Goal: Information Seeking & Learning: Learn about a topic

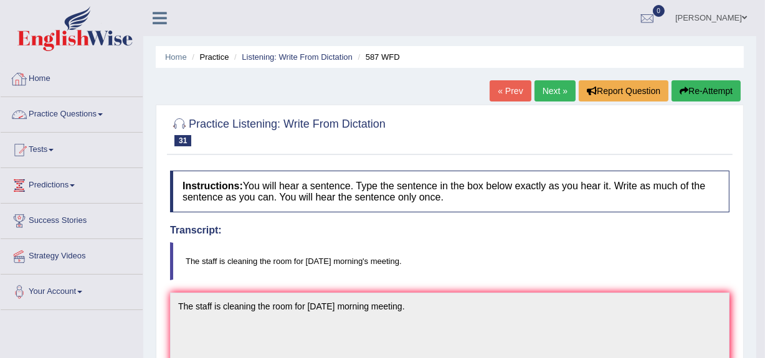
click at [103, 113] on span at bounding box center [100, 114] width 5 height 2
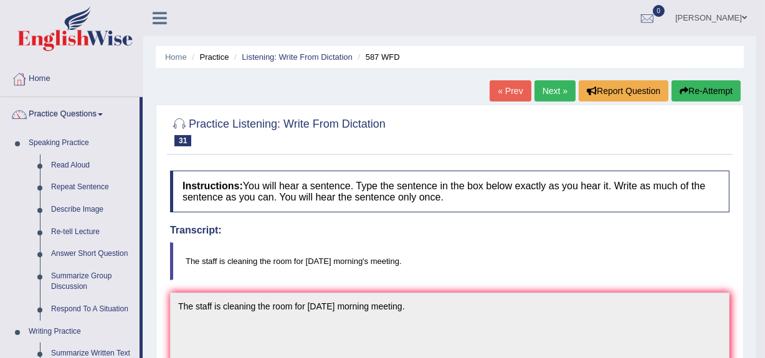
drag, startPoint x: 740, startPoint y: 102, endPoint x: 773, endPoint y: 102, distance: 32.4
click at [764, 102] on html "Toggle navigation Home Practice Questions Speaking Practice Read Aloud Repeat S…" at bounding box center [382, 179] width 765 height 358
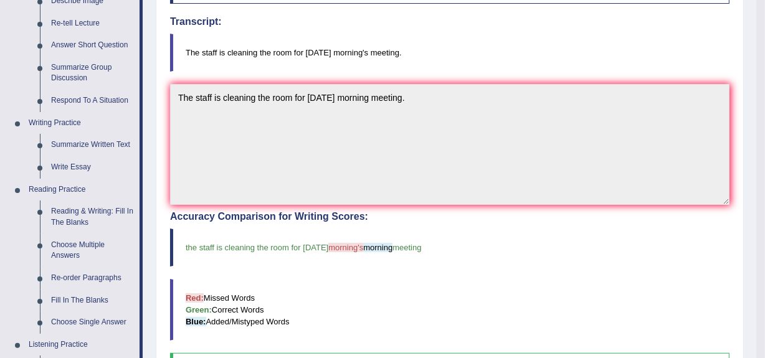
scroll to position [212, 0]
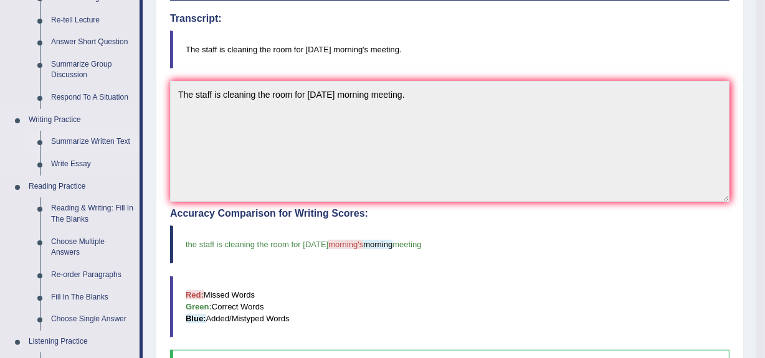
click at [96, 138] on link "Summarize Written Text" at bounding box center [92, 142] width 94 height 22
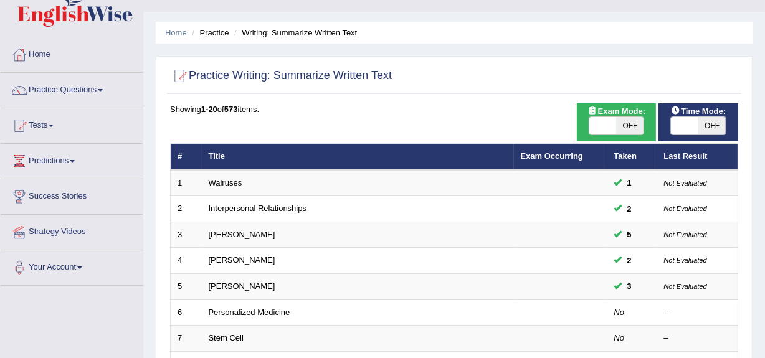
scroll to position [69, 0]
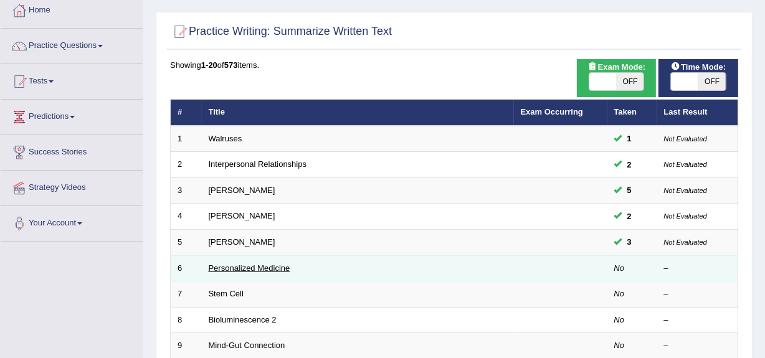
click at [241, 265] on link "Personalized Medicine" at bounding box center [250, 268] width 82 height 9
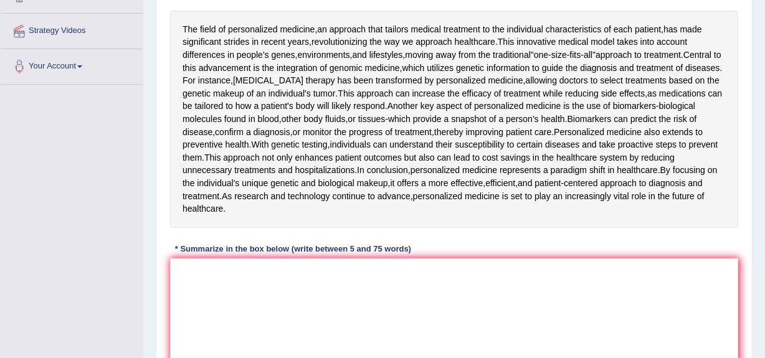
scroll to position [229, 0]
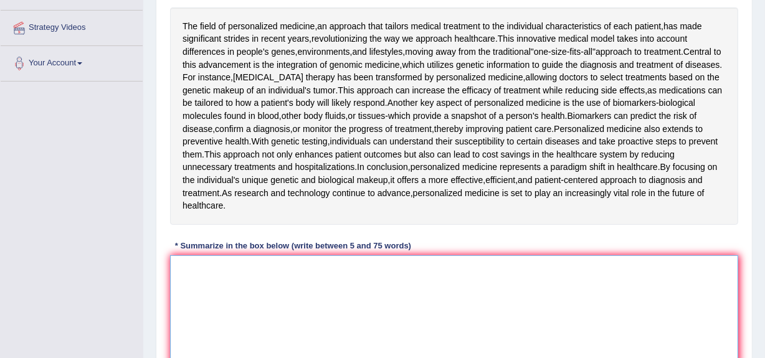
click at [516, 331] on textarea at bounding box center [454, 315] width 568 height 121
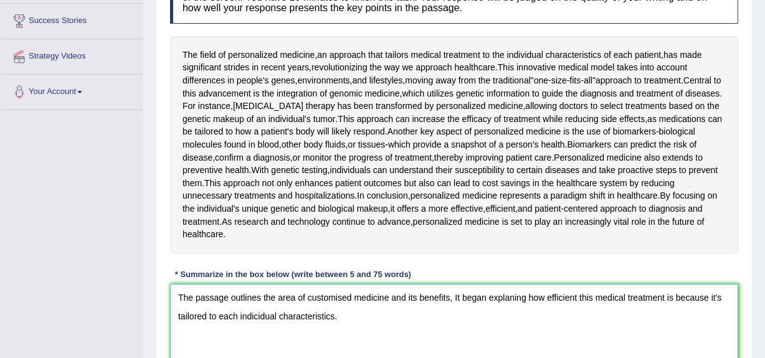
scroll to position [202, 0]
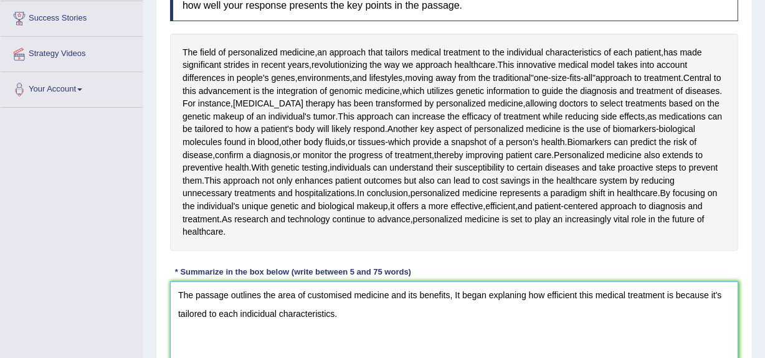
click at [257, 317] on textarea "The passage outlines the area of customised medicine and its benefits, It began…" at bounding box center [454, 342] width 568 height 121
click at [358, 313] on textarea "The passage outlines the area of customised medicine and its benefits, It began…" at bounding box center [454, 342] width 568 height 121
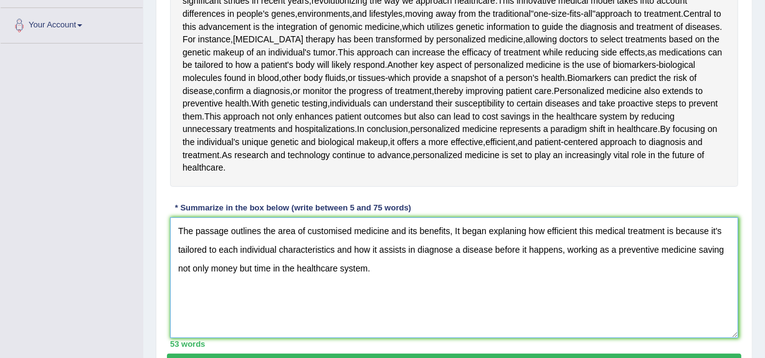
scroll to position [336, 0]
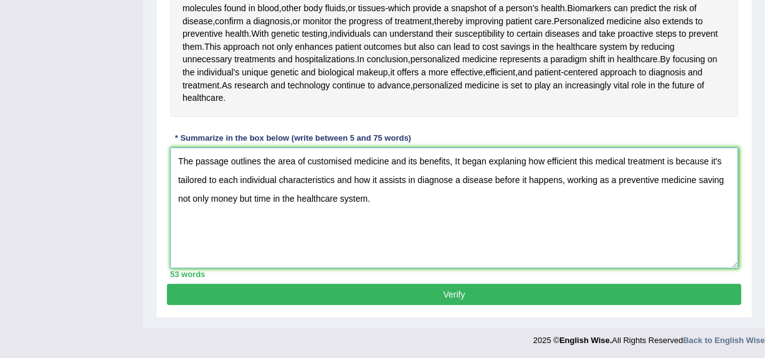
type textarea "The passage outlines the area of customised medicine and its benefits, It began…"
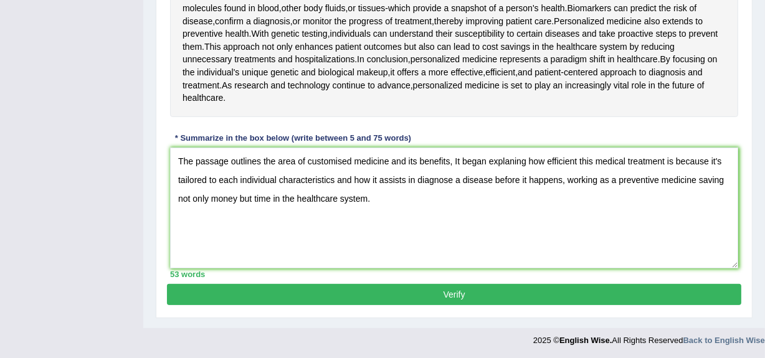
click at [654, 297] on button "Verify" at bounding box center [454, 294] width 574 height 21
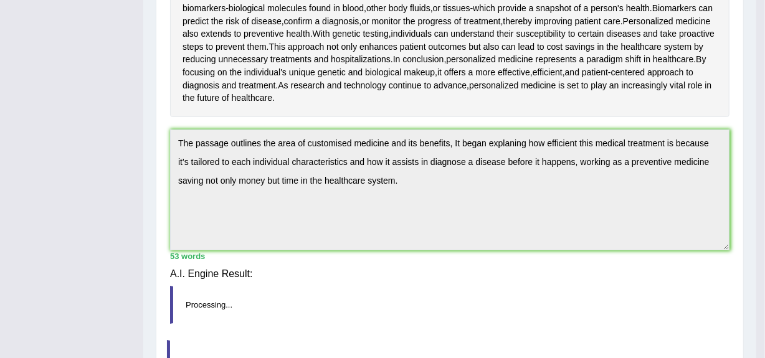
scroll to position [330, 0]
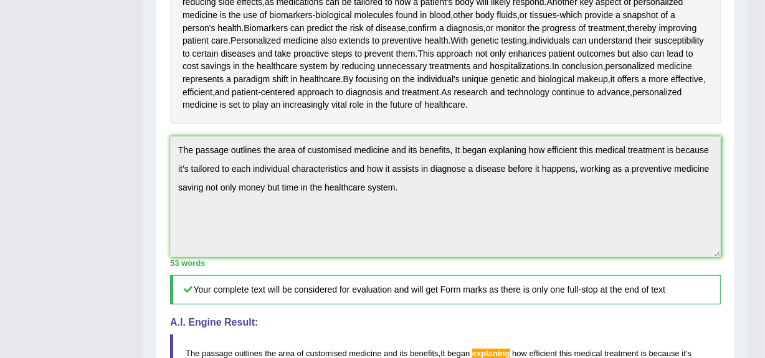
drag, startPoint x: 773, startPoint y: 153, endPoint x: 773, endPoint y: 178, distance: 24.9
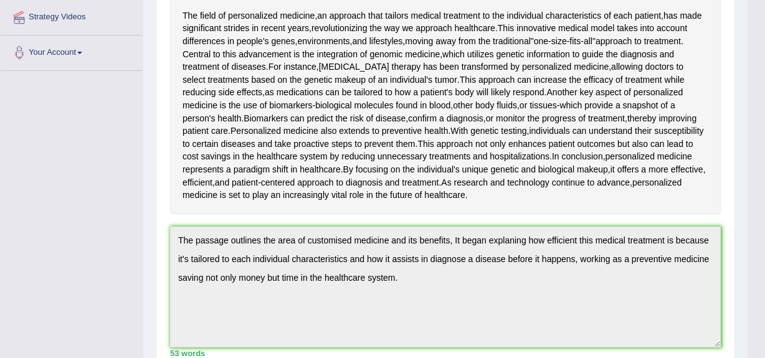
scroll to position [0, 0]
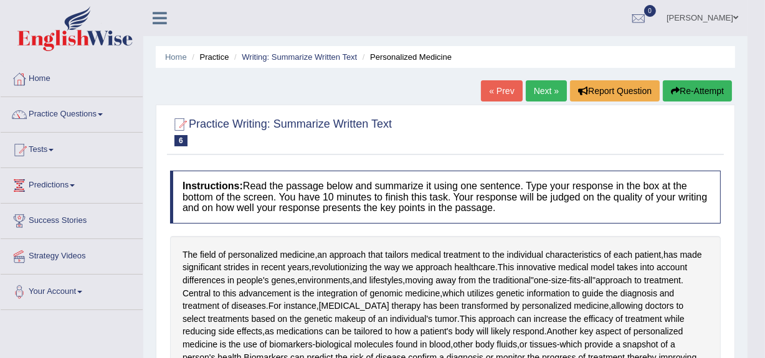
click at [692, 95] on button "Re-Attempt" at bounding box center [697, 90] width 69 height 21
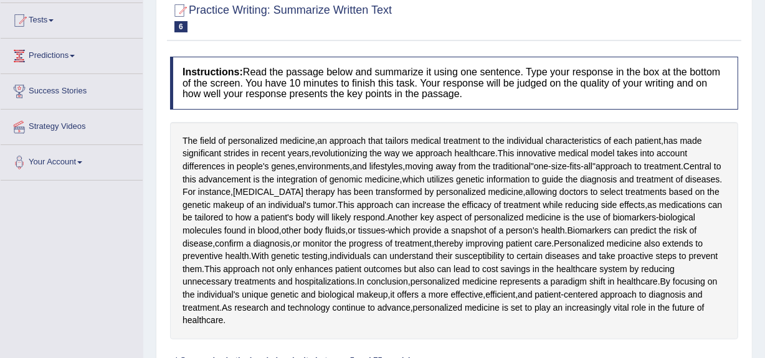
scroll to position [145, 0]
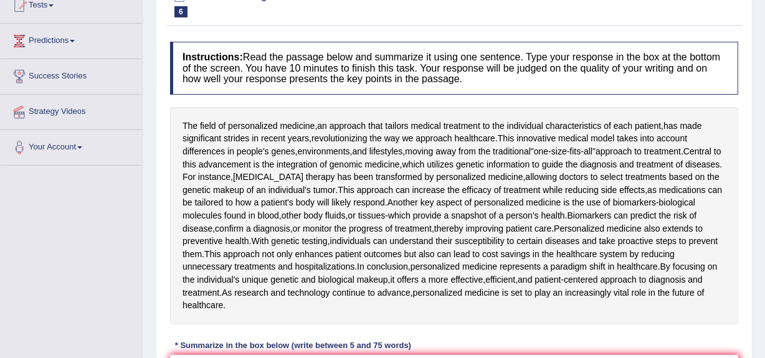
drag, startPoint x: 182, startPoint y: 124, endPoint x: 198, endPoint y: 126, distance: 16.3
click at [198, 126] on div "The field of personalized medicine , an approach that tailors medical treatment…" at bounding box center [454, 215] width 568 height 217
click at [269, 134] on span "recent" at bounding box center [273, 138] width 24 height 13
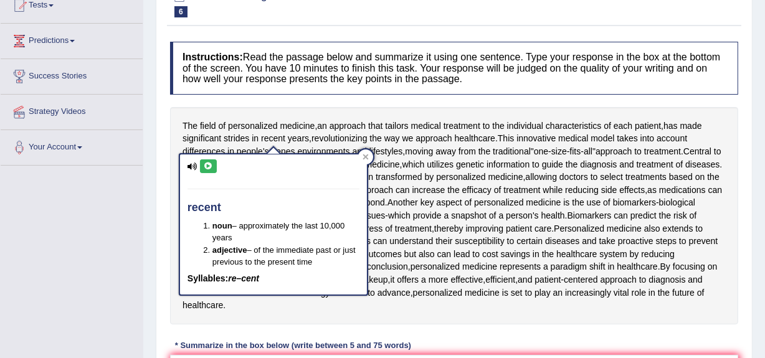
click at [738, 107] on div "Instructions: Read the passage below and summarize it using one sentence. Type …" at bounding box center [454, 264] width 574 height 456
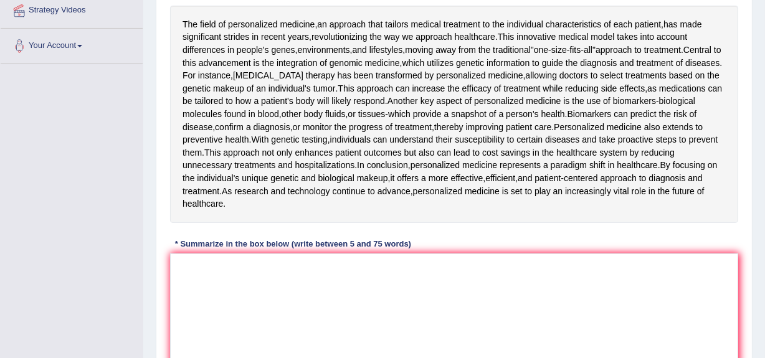
scroll to position [235, 0]
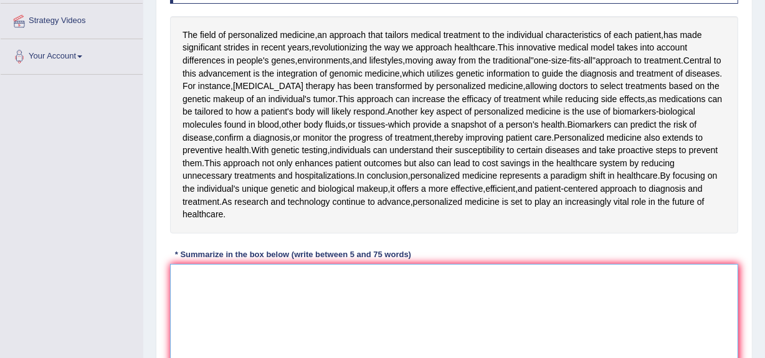
click at [462, 286] on textarea at bounding box center [454, 324] width 568 height 121
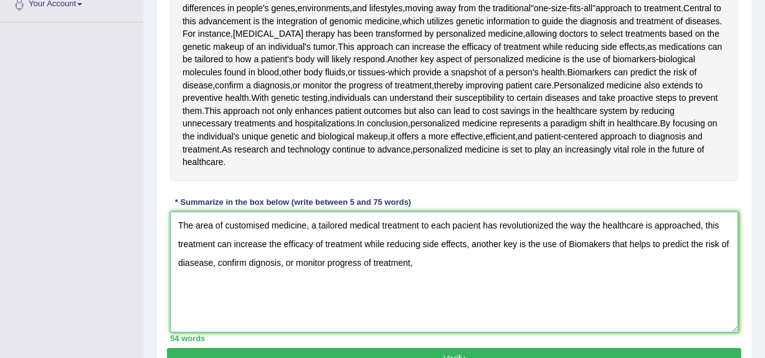
scroll to position [287, 0]
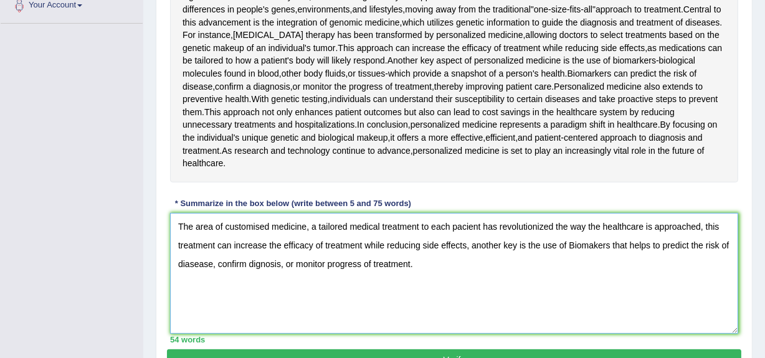
type textarea "The area of customised medicine, a tailored medical treatment to each pacient h…"
click at [741, 349] on div "Instructions: Read the passage below and summarize it using one sentence. Type …" at bounding box center [454, 121] width 574 height 456
click at [732, 352] on button "Verify" at bounding box center [454, 360] width 574 height 21
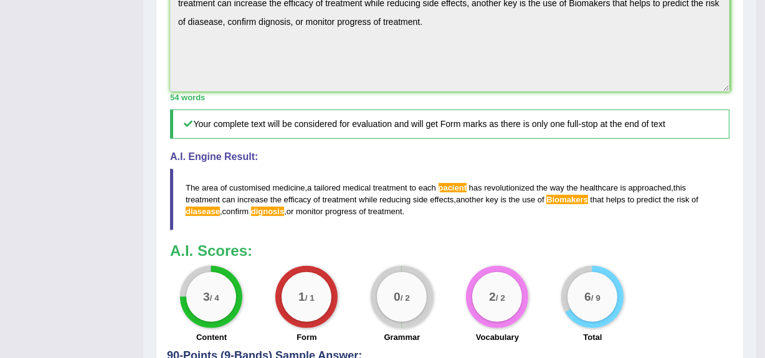
scroll to position [503, 0]
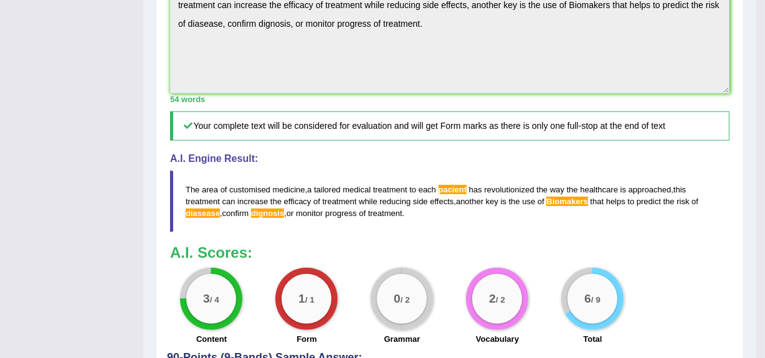
drag, startPoint x: 773, startPoint y: 221, endPoint x: 773, endPoint y: 318, distance: 96.6
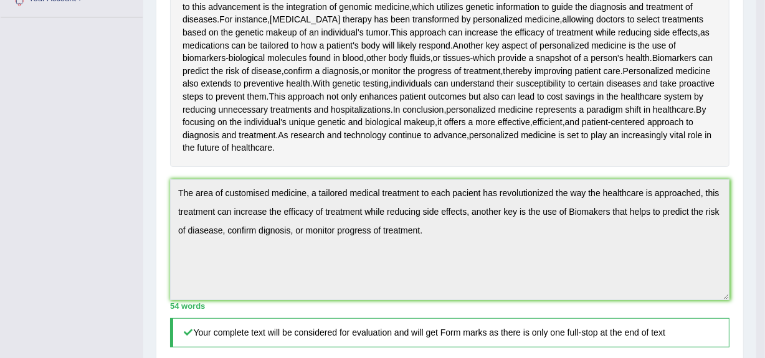
scroll to position [0, 0]
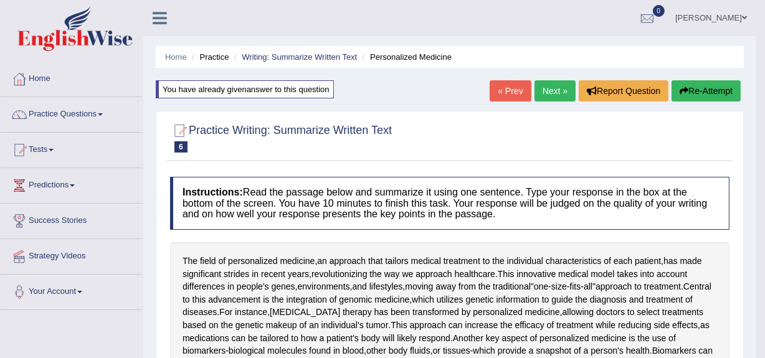
click at [700, 85] on button "Re-Attempt" at bounding box center [706, 90] width 69 height 21
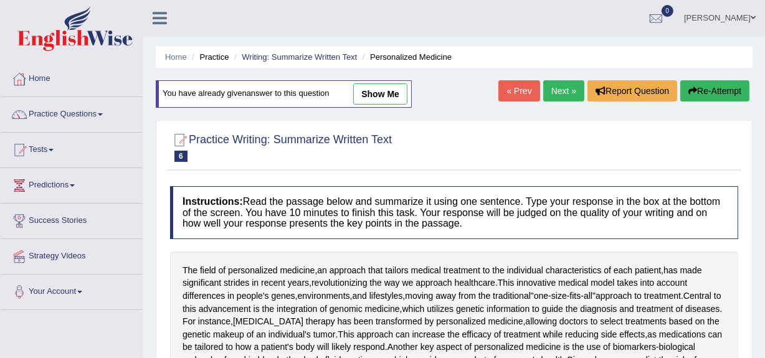
scroll to position [303, 0]
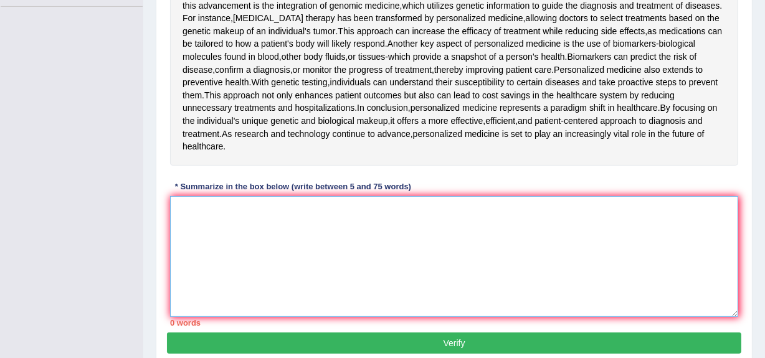
paste textarea "he area of customised medicine, a tailored medical treatment to each pacient ha…"
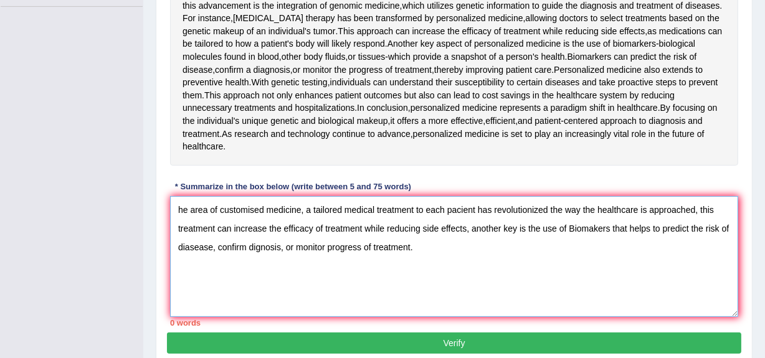
click at [465, 297] on textarea "he area of customised medicine, a tailored medical treatment to each pacient ha…" at bounding box center [454, 256] width 568 height 121
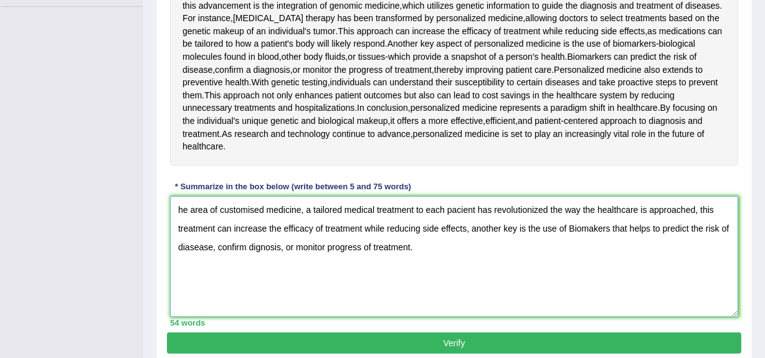
click at [179, 207] on textarea "he area of customised medicine, a tailored medical treatment to each pacient ha…" at bounding box center [454, 256] width 568 height 121
click at [465, 207] on textarea "The area of customised medicine, a tailored medical treatment to each pacient h…" at bounding box center [454, 256] width 568 height 121
click at [588, 229] on textarea "The area of customised medicine, a tailored medical treatment to each patient h…" at bounding box center [454, 256] width 568 height 121
click at [592, 229] on textarea "The area of customised medicine, a tailored medical treatment to each patient h…" at bounding box center [454, 256] width 568 height 121
click at [202, 247] on textarea "The area of customised medicine, a tailored medical treatment to each patient h…" at bounding box center [454, 256] width 568 height 121
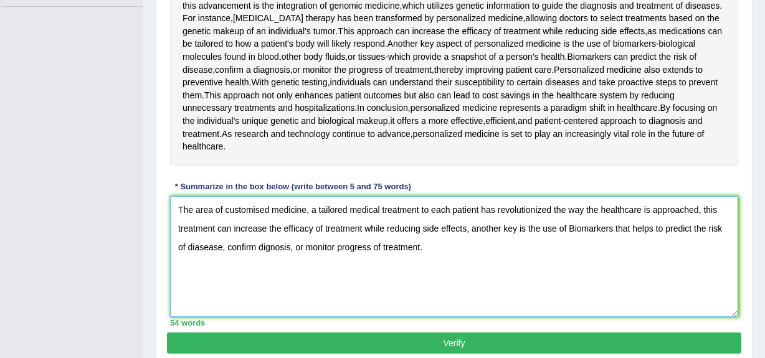
click at [199, 247] on textarea "The area of customised medicine, a tailored medical treatment to each patient h…" at bounding box center [454, 256] width 568 height 121
click at [261, 245] on textarea "The area of customised medicine, a tailored medical treatment to each patient h…" at bounding box center [454, 256] width 568 height 121
click at [430, 247] on textarea "The area of customised medicine, a tailored medical treatment to each patient h…" at bounding box center [454, 256] width 568 height 121
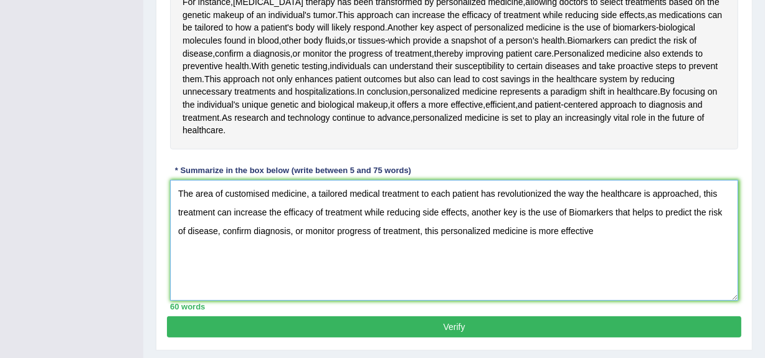
scroll to position [321, 0]
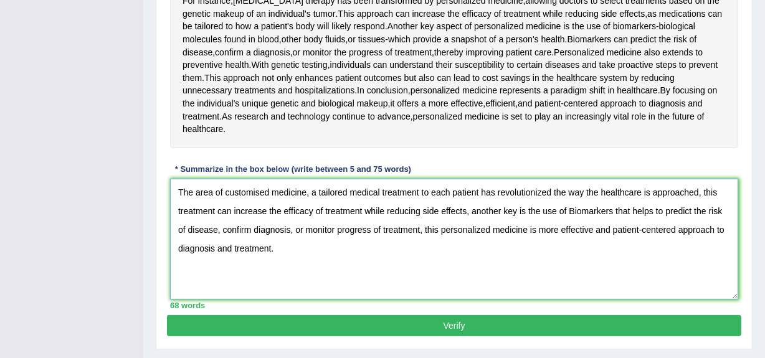
type textarea "The area of customised medicine, a tailored medical treatment to each patient h…"
click at [523, 335] on button "Verify" at bounding box center [454, 325] width 574 height 21
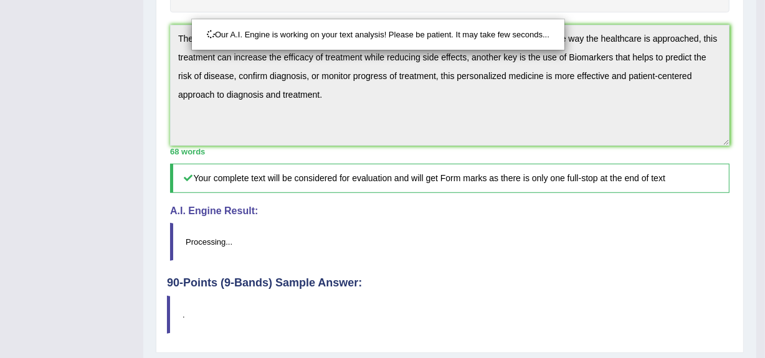
scroll to position [449, 0]
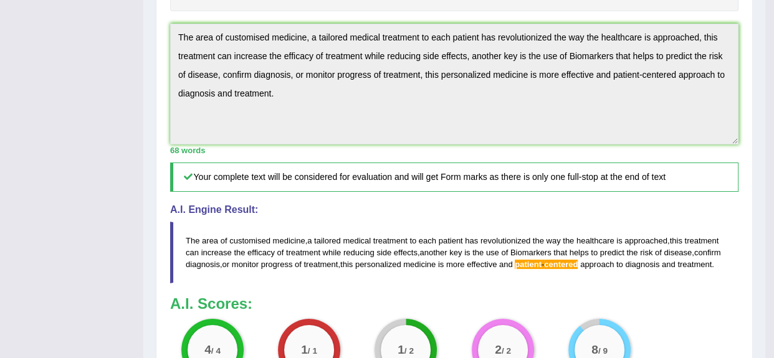
drag, startPoint x: 773, startPoint y: 188, endPoint x: 773, endPoint y: 296, distance: 107.8
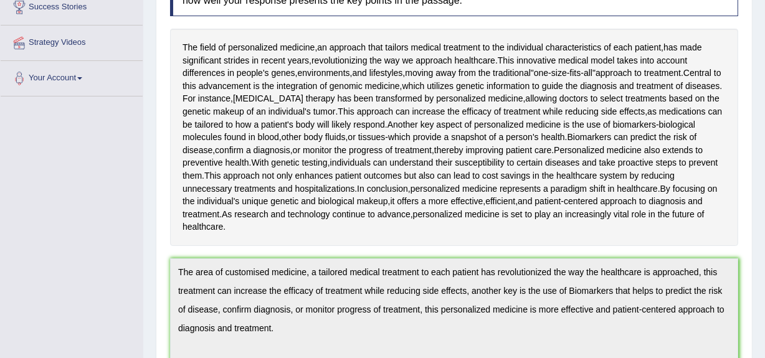
scroll to position [207, 0]
